Goal: Navigation & Orientation: Find specific page/section

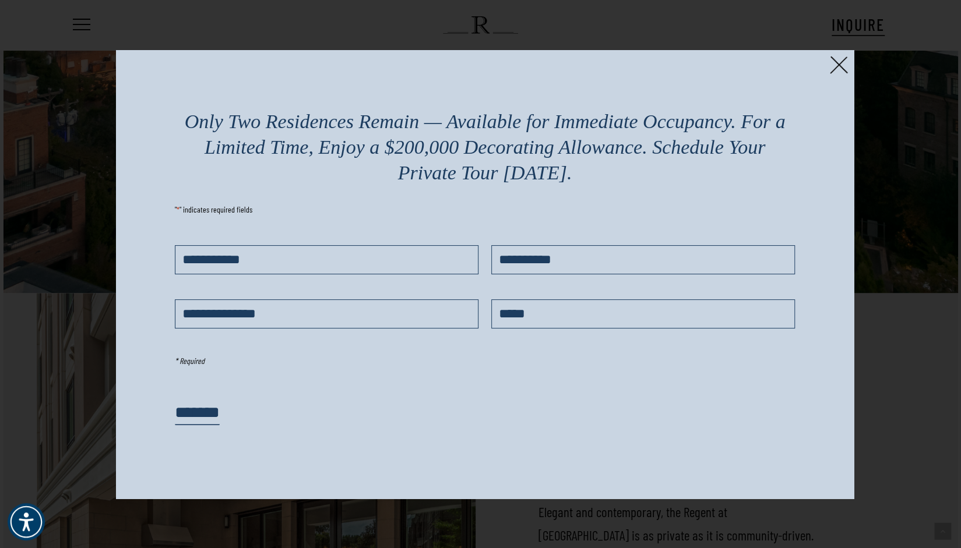
scroll to position [1419, 0]
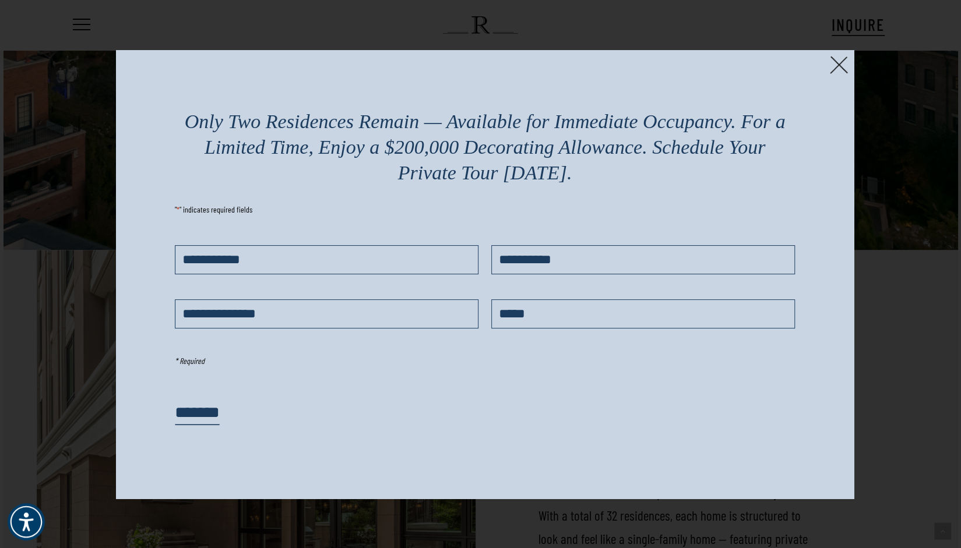
click at [835, 60] on img at bounding box center [839, 65] width 18 height 18
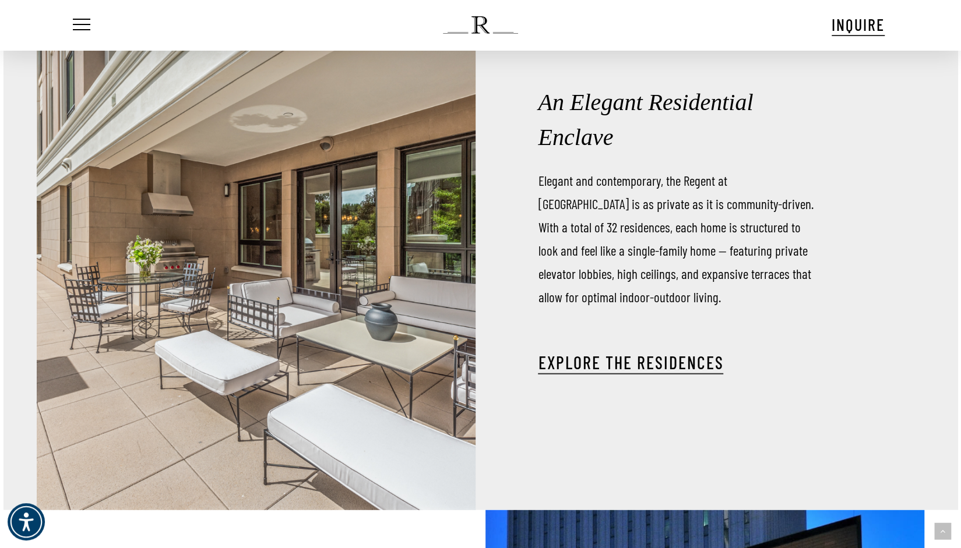
scroll to position [1707, 0]
click at [582, 365] on link "EXPLORE THE RESIDENCES" at bounding box center [630, 361] width 185 height 21
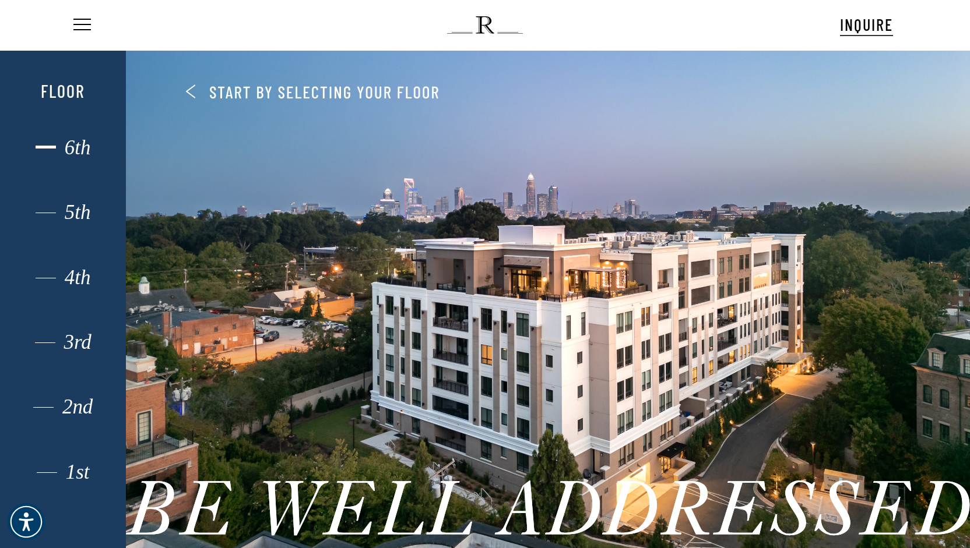
click at [76, 151] on div "6th" at bounding box center [62, 147] width 87 height 15
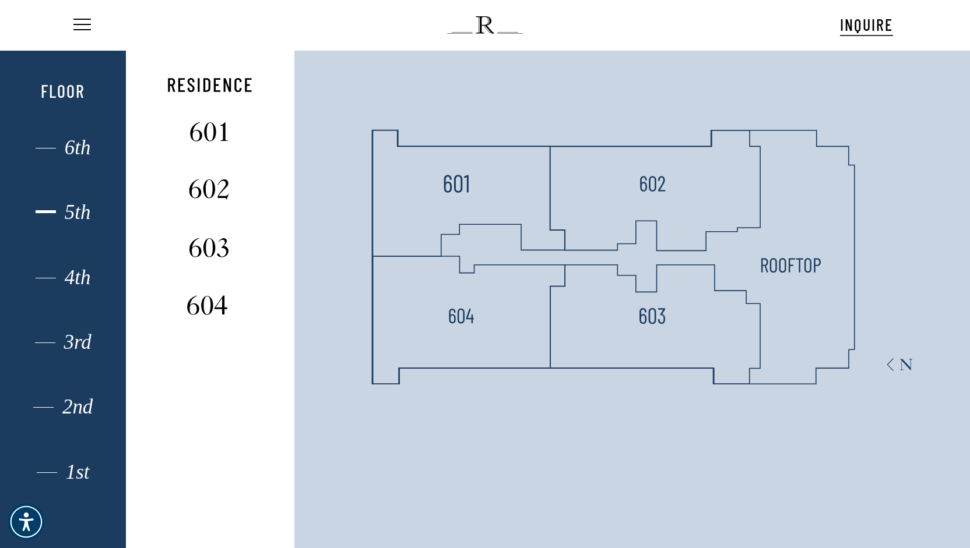
click at [83, 214] on div "5th" at bounding box center [62, 212] width 87 height 15
click at [82, 280] on div "4th" at bounding box center [62, 277] width 87 height 15
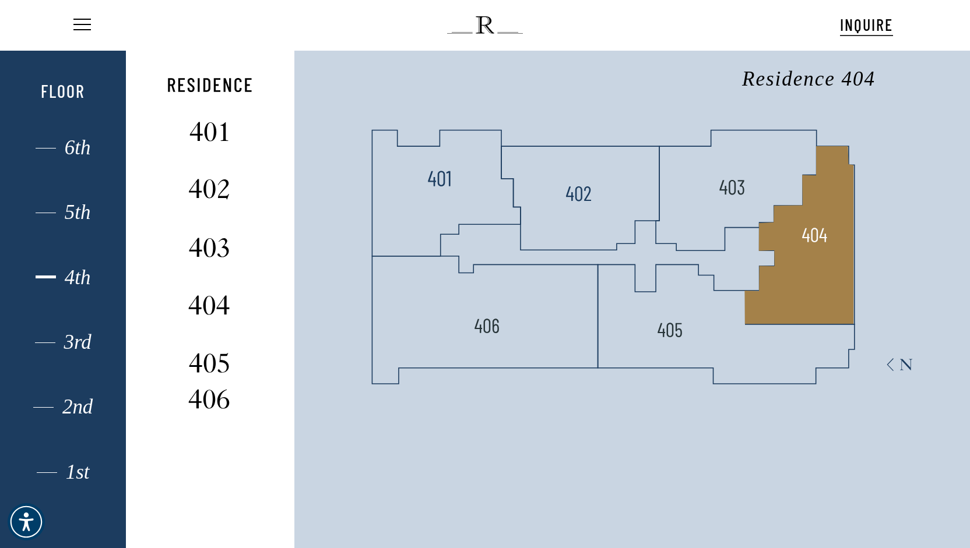
click at [807, 252] on polygon at bounding box center [799, 235] width 109 height 178
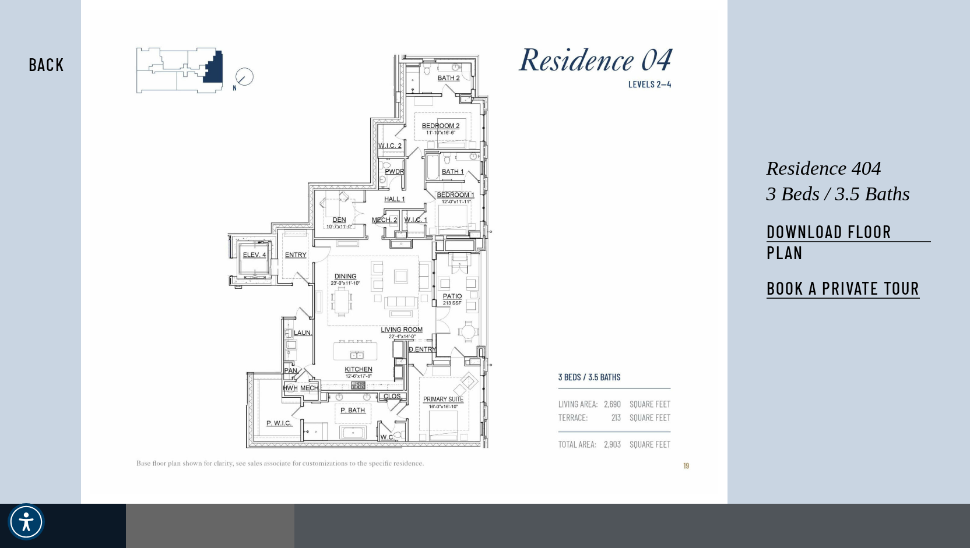
click at [41, 63] on button "Back" at bounding box center [46, 64] width 73 height 27
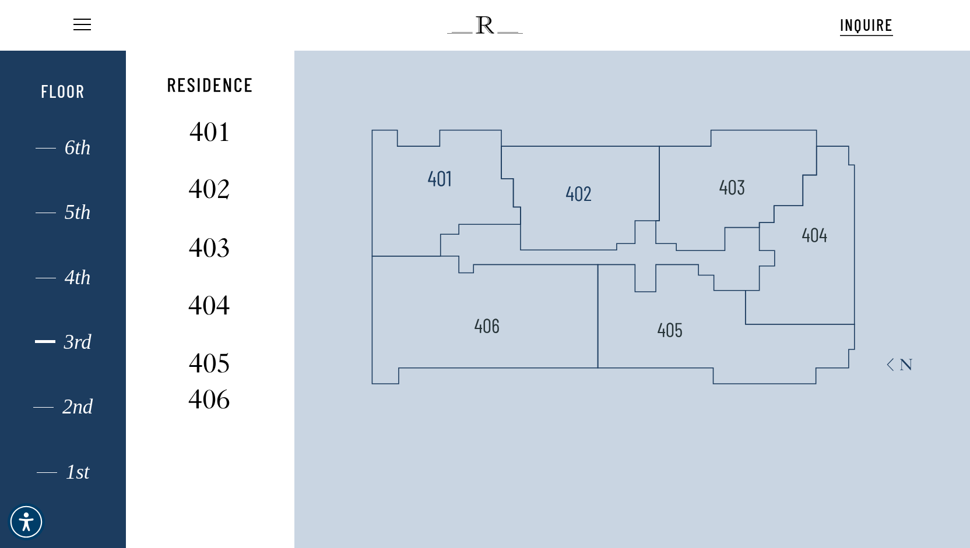
click at [83, 344] on div "3rd" at bounding box center [62, 342] width 87 height 15
click at [71, 414] on div "2nd" at bounding box center [62, 407] width 87 height 15
click at [76, 479] on div "1st" at bounding box center [62, 472] width 87 height 15
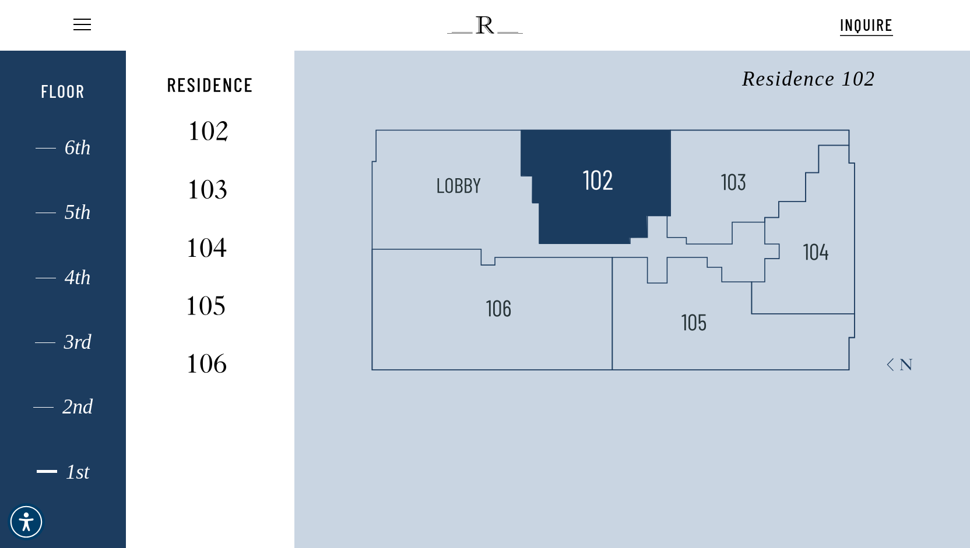
click at [590, 177] on img at bounding box center [597, 181] width 31 height 31
click at [597, 187] on img at bounding box center [597, 181] width 31 height 31
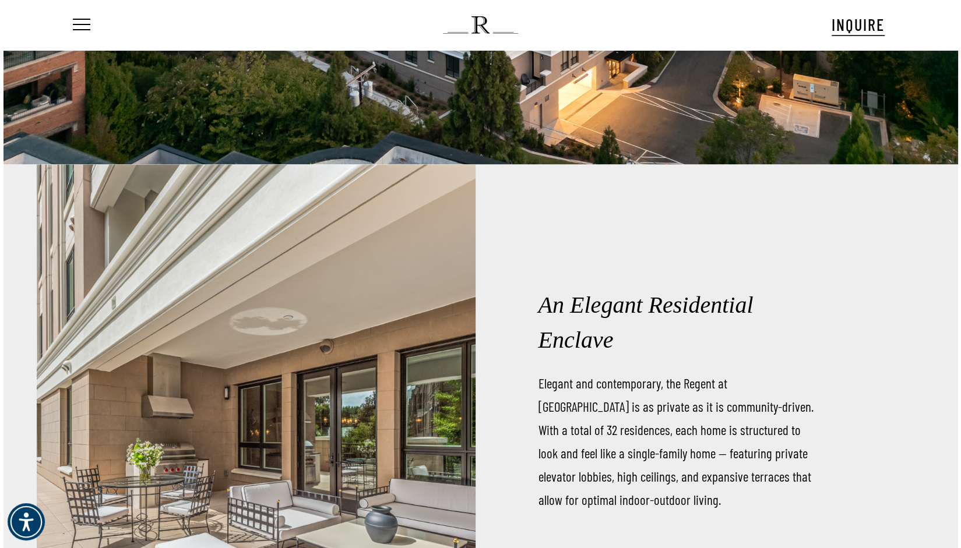
scroll to position [1393, 0]
